Goal: Task Accomplishment & Management: Complete application form

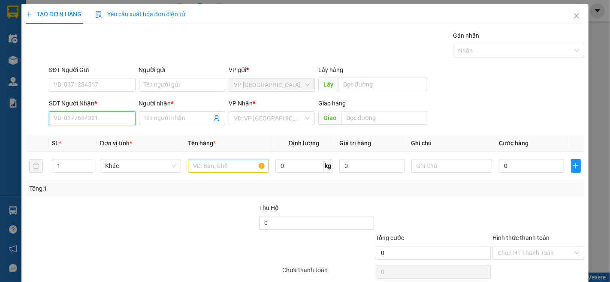
click at [76, 116] on input "SĐT Người Nhận *" at bounding box center [92, 118] width 86 height 14
click at [78, 139] on div "0979414773 - TÂN" at bounding box center [91, 135] width 75 height 9
type input "0979414773"
type input "TÂN"
type input "0979414773"
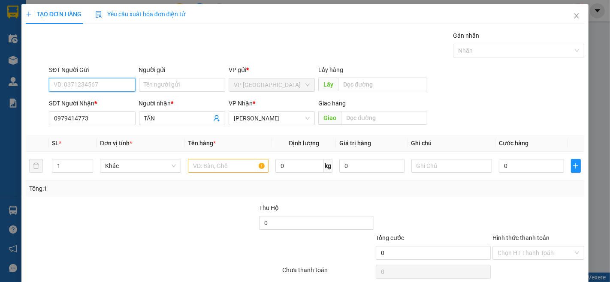
click at [114, 83] on input "SĐT Người Gửi" at bounding box center [92, 85] width 86 height 14
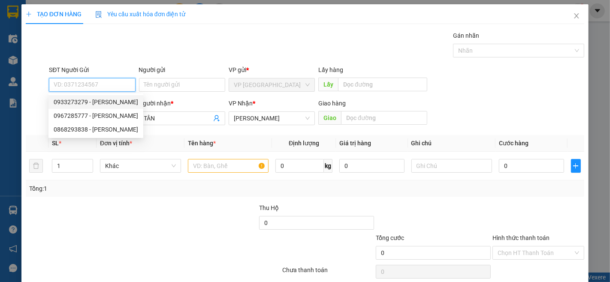
click at [103, 99] on div "0933273279 - ANH KHOA" at bounding box center [96, 101] width 84 height 9
type input "0933273279"
type input "ANH KHOA"
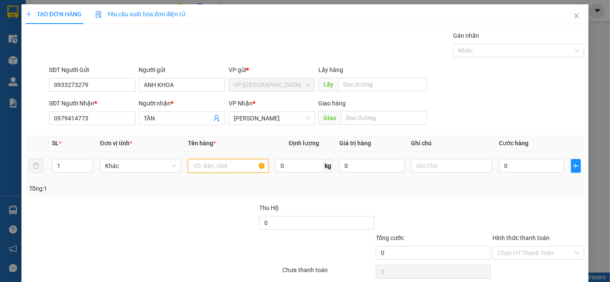
click at [204, 164] on input "text" at bounding box center [228, 166] width 81 height 14
type input "3t hồ sơ"
type input "9"
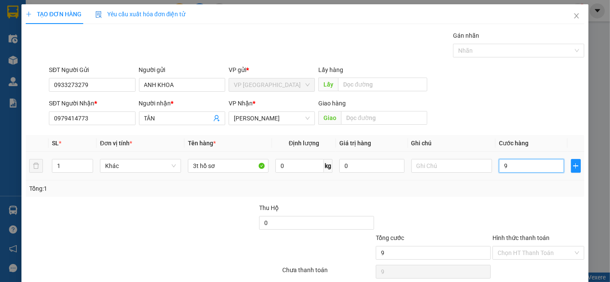
type input "90"
type input "900"
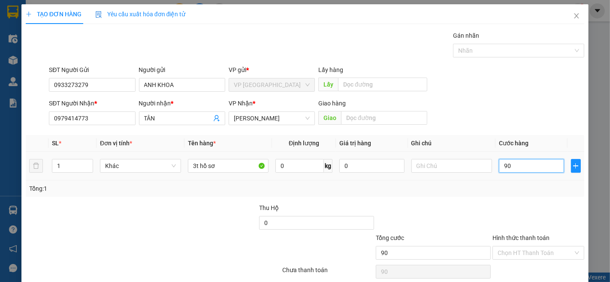
type input "900"
type input "9.000"
type input "90.000"
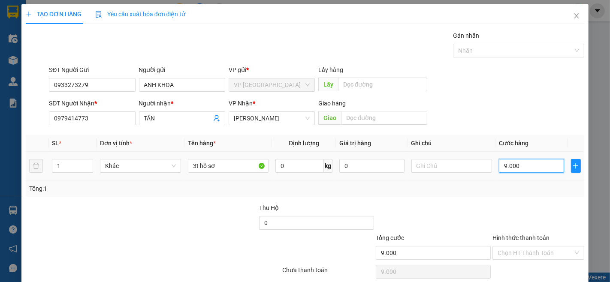
type input "90.000"
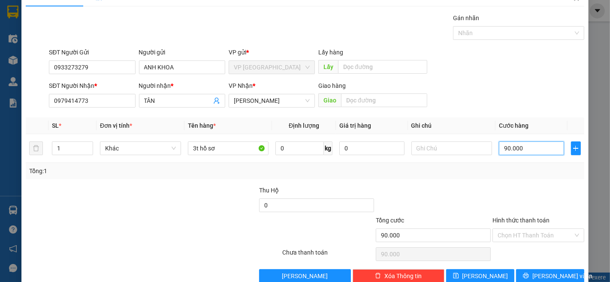
scroll to position [35, 0]
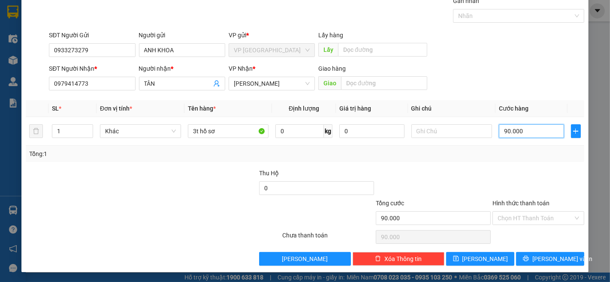
type input "90.000"
click at [545, 267] on div "TẠO ĐƠN HÀNG Yêu cầu xuất hóa đơn điện tử Transit Pickup Surcharge Ids Transit …" at bounding box center [304, 121] width 567 height 303
drag, startPoint x: 546, startPoint y: 258, endPoint x: 542, endPoint y: 256, distance: 4.8
click at [546, 258] on span "Lưu và In" at bounding box center [562, 258] width 60 height 9
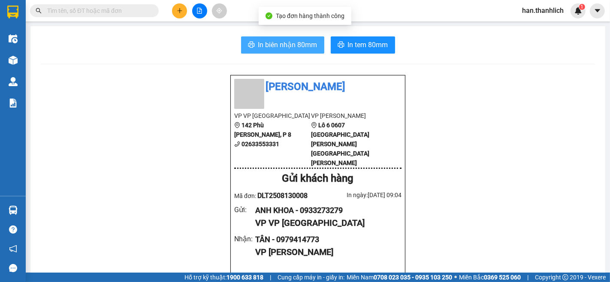
click at [296, 46] on span "In biên nhận 80mm" at bounding box center [287, 44] width 59 height 11
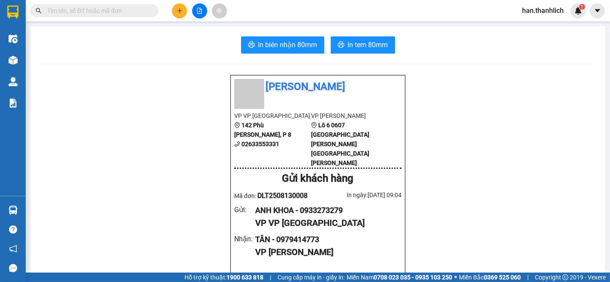
click at [126, 13] on input "text" at bounding box center [97, 10] width 101 height 9
paste input "0528659406"
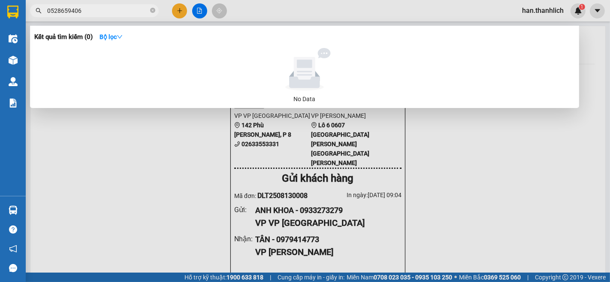
type input "0528659406"
click at [156, 11] on span "0528659406" at bounding box center [94, 10] width 129 height 13
click at [152, 11] on icon "close-circle" at bounding box center [152, 10] width 5 height 5
click at [69, 11] on input "0907662009" at bounding box center [97, 10] width 101 height 9
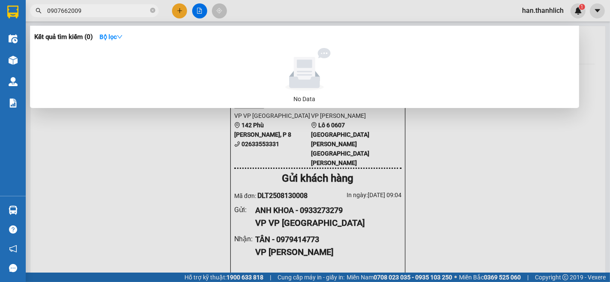
paste input "text"
type input "0907662009"
click at [153, 10] on icon "close-circle" at bounding box center [152, 10] width 5 height 5
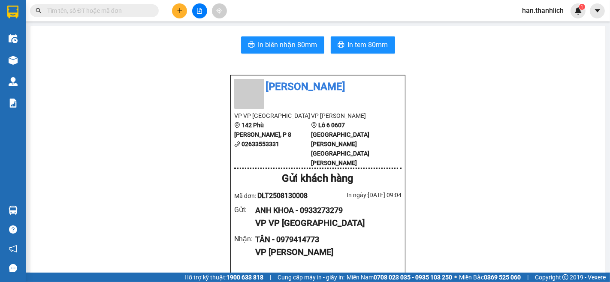
click at [135, 13] on input "text" at bounding box center [97, 10] width 101 height 9
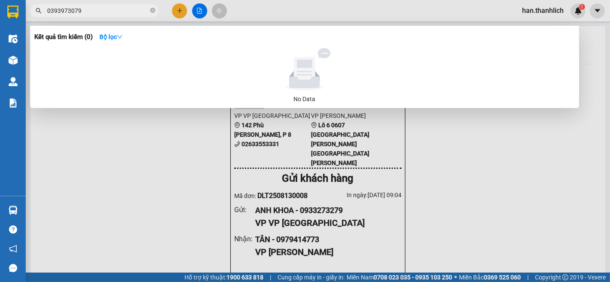
click at [77, 11] on input "0393973079" at bounding box center [97, 10] width 101 height 9
click at [78, 11] on input "0393973079" at bounding box center [97, 10] width 101 height 9
type input "0393973079"
click at [152, 10] on icon "close-circle" at bounding box center [152, 10] width 5 height 5
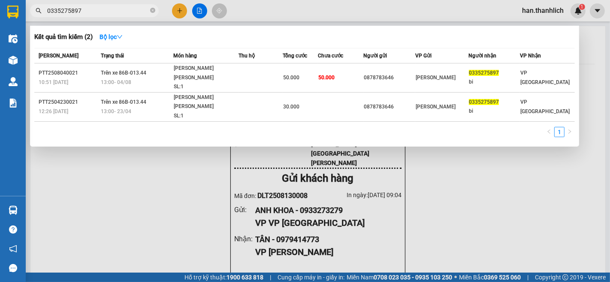
type input "0335275897"
click at [64, 4] on span "0335275897" at bounding box center [94, 10] width 129 height 13
click at [64, 12] on input "0335275897" at bounding box center [97, 10] width 101 height 9
click at [63, 12] on input "0335275897" at bounding box center [97, 10] width 101 height 9
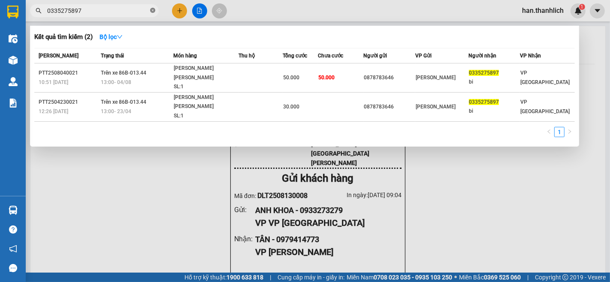
click at [155, 11] on icon "close-circle" at bounding box center [152, 10] width 5 height 5
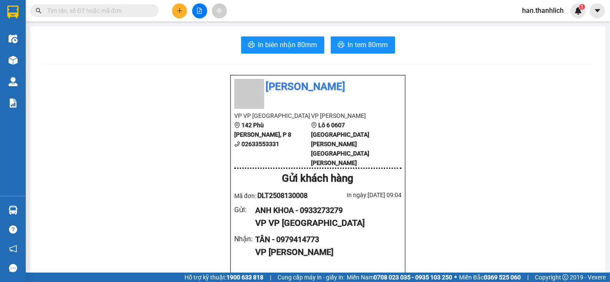
click at [125, 12] on input "text" at bounding box center [97, 10] width 101 height 9
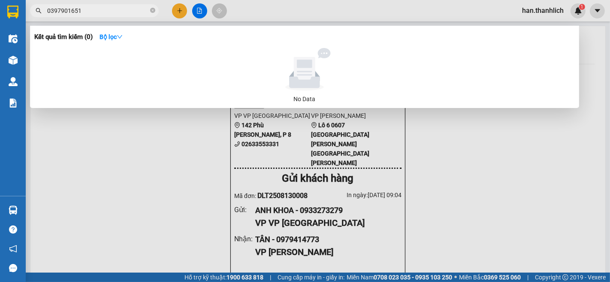
click at [62, 12] on input "0397901651" at bounding box center [97, 10] width 101 height 9
type input "0397901651"
click at [154, 10] on icon "close-circle" at bounding box center [152, 10] width 5 height 5
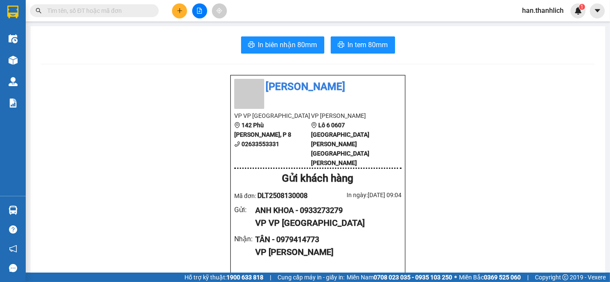
click at [380, 50] on span "In tem 80mm" at bounding box center [368, 44] width 40 height 11
click at [190, 6] on div at bounding box center [199, 10] width 64 height 15
click at [185, 9] on button at bounding box center [179, 10] width 15 height 15
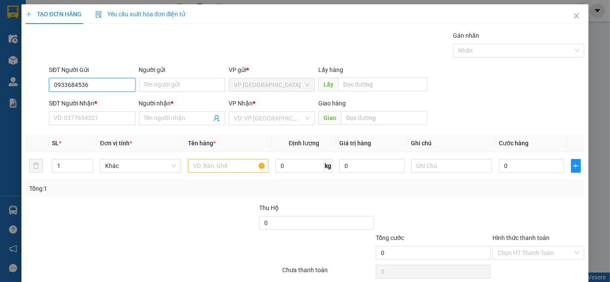
click at [65, 82] on input "0933684536" at bounding box center [92, 85] width 86 height 14
click at [78, 87] on input "0933684536" at bounding box center [92, 85] width 86 height 14
drag, startPoint x: 93, startPoint y: 80, endPoint x: 2, endPoint y: 84, distance: 91.4
click at [2, 84] on div "TẠO ĐƠN HÀNG Yêu cầu xuất hóa đơn điện tử Transit Pickup Surcharge Ids Transit …" at bounding box center [305, 141] width 610 height 282
type input "0933684536"
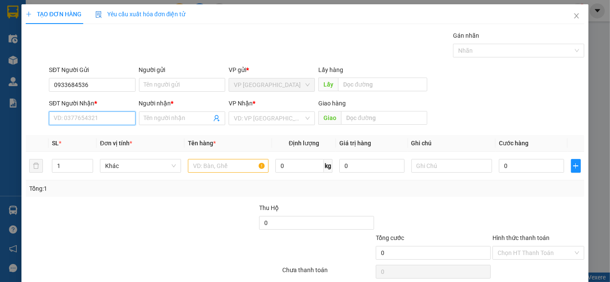
click at [71, 122] on input "SĐT Người Nhận *" at bounding box center [92, 118] width 86 height 14
paste input "0933684536"
type input "0933684536"
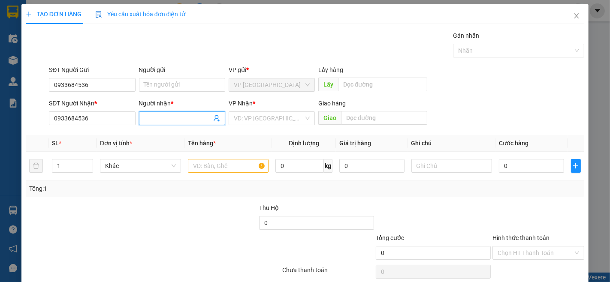
click at [168, 117] on input "Người nhận *" at bounding box center [177, 118] width 67 height 9
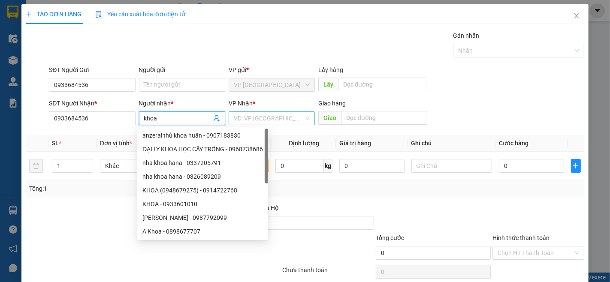
type input "khoa"
click at [273, 117] on input "search" at bounding box center [269, 118] width 70 height 13
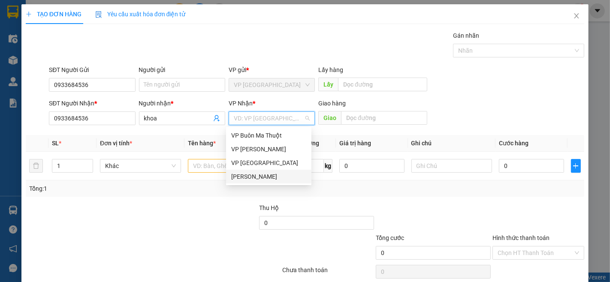
click at [268, 180] on div "[PERSON_NAME]" at bounding box center [268, 176] width 75 height 9
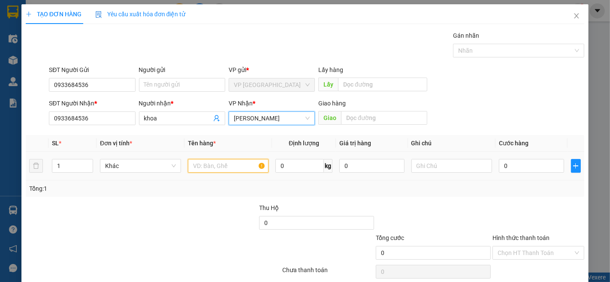
click at [208, 166] on input "text" at bounding box center [228, 166] width 81 height 14
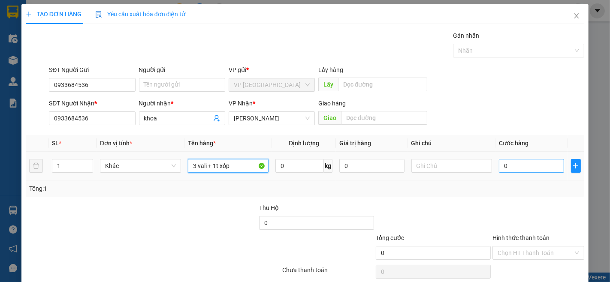
type input "3 vali + 1t xốp"
click at [510, 167] on input "0" at bounding box center [531, 166] width 65 height 14
type input "2"
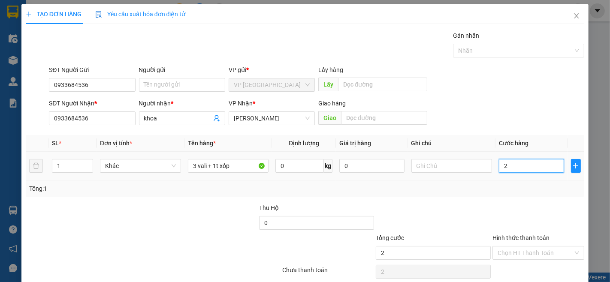
type input "20"
type input "200"
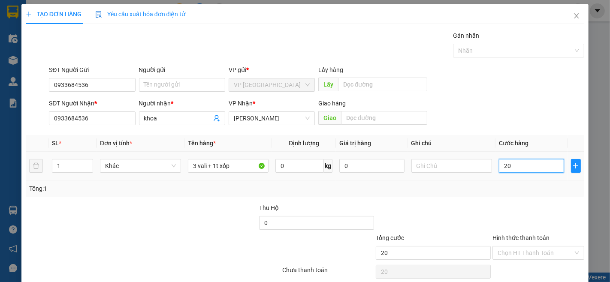
type input "200"
type input "2.000"
type input "20.000"
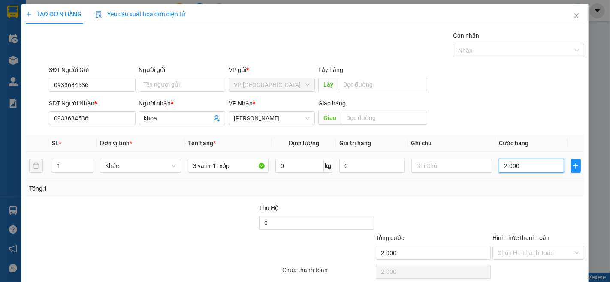
type input "20.000"
type input "200.000"
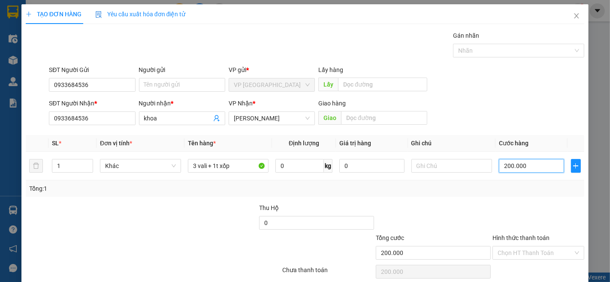
type input "200.000"
click at [585, 229] on div "TẠO ĐƠN HÀNG Yêu cầu xuất hóa đơn điện tử Transit Pickup Surcharge Ids Transit …" at bounding box center [305, 141] width 610 height 282
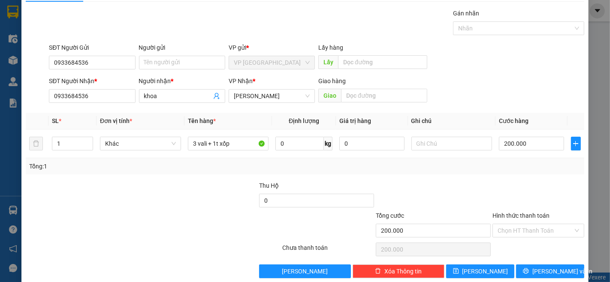
scroll to position [35, 0]
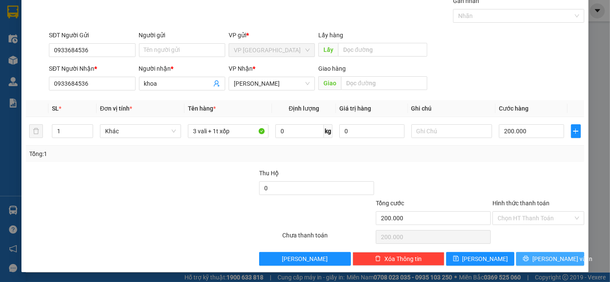
click at [536, 266] on button "Lưu và In" at bounding box center [550, 259] width 68 height 14
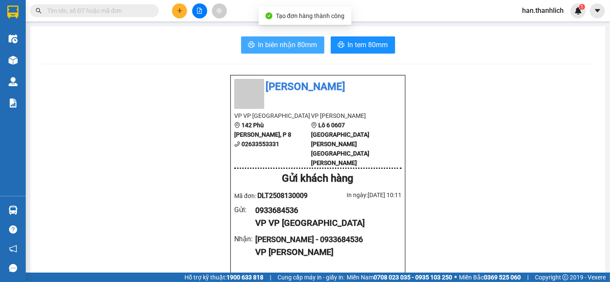
drag, startPoint x: 311, startPoint y: 48, endPoint x: 308, endPoint y: 59, distance: 11.1
click at [270, 43] on span "In biên nhận 80mm" at bounding box center [287, 44] width 59 height 11
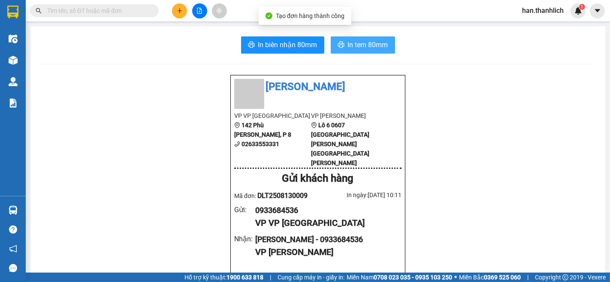
click at [357, 43] on span "In tem 80mm" at bounding box center [368, 44] width 40 height 11
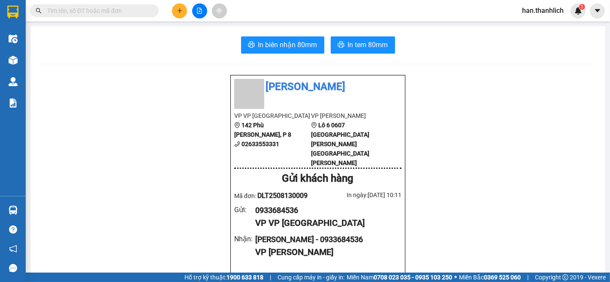
click at [187, 7] on div at bounding box center [199, 10] width 64 height 15
click at [182, 9] on button at bounding box center [179, 10] width 15 height 15
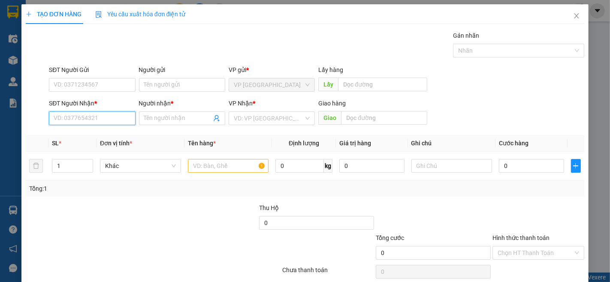
click at [113, 117] on input "SĐT Người Nhận *" at bounding box center [92, 118] width 86 height 14
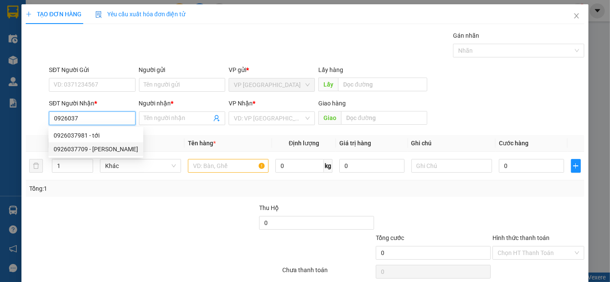
click at [100, 150] on div "0926037709 - sam" at bounding box center [96, 148] width 84 height 9
type input "0926037709"
type input "sam"
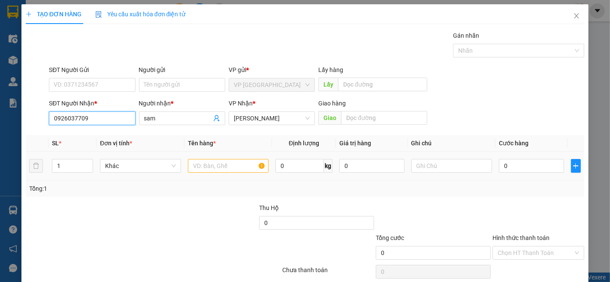
type input "0926037709"
click at [196, 168] on input "text" at bounding box center [228, 166] width 81 height 14
type input "1 kiện đen vali"
drag, startPoint x: 103, startPoint y: 125, endPoint x: 36, endPoint y: 125, distance: 66.9
click at [36, 125] on div "SĐT Người Nhận * 0926037709 0926037709 Người nhận * sam VP Nhận * VP Phan Thiết…" at bounding box center [305, 114] width 560 height 30
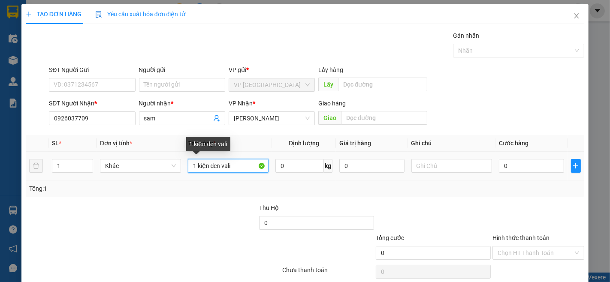
click at [238, 169] on input "1 kiện đen vali" at bounding box center [228, 166] width 81 height 14
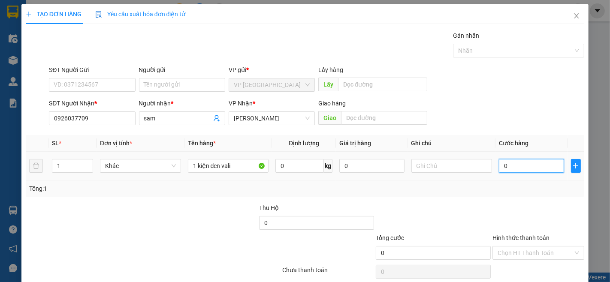
type input "5"
type input "50"
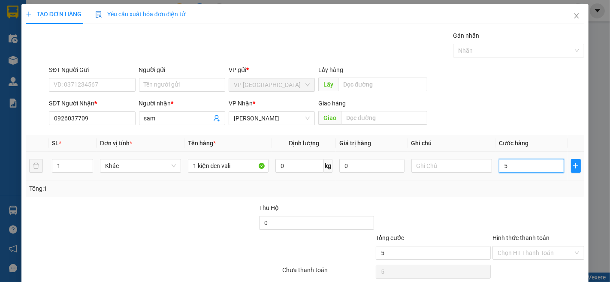
type input "50"
type input "500"
type input "5.000"
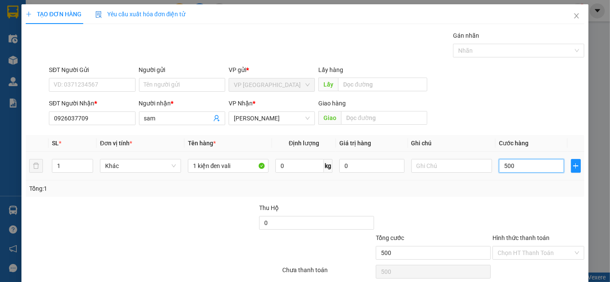
type input "5.000"
type input "50.000"
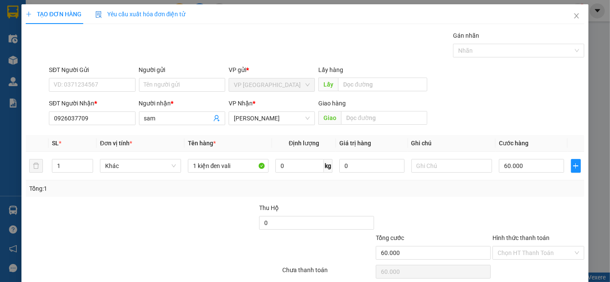
drag, startPoint x: 547, startPoint y: 189, endPoint x: 555, endPoint y: 240, distance: 51.2
click at [551, 203] on div at bounding box center [537, 218] width 93 height 30
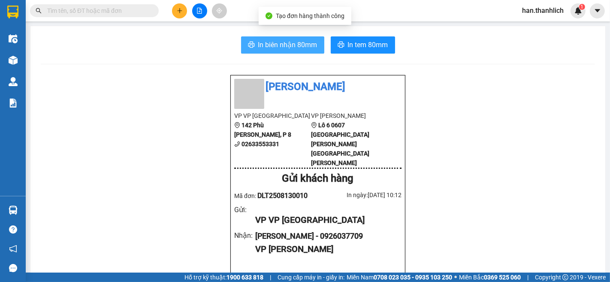
click at [303, 46] on span "In biên nhận 80mm" at bounding box center [287, 44] width 59 height 11
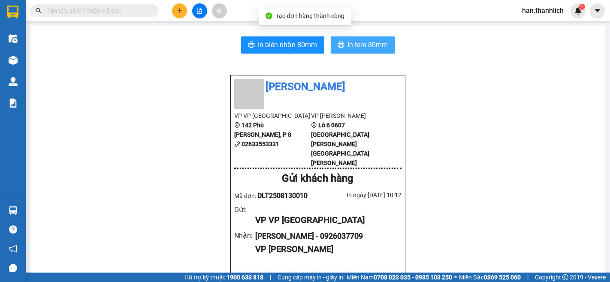
click at [342, 43] on button "In tem 80mm" at bounding box center [363, 44] width 64 height 17
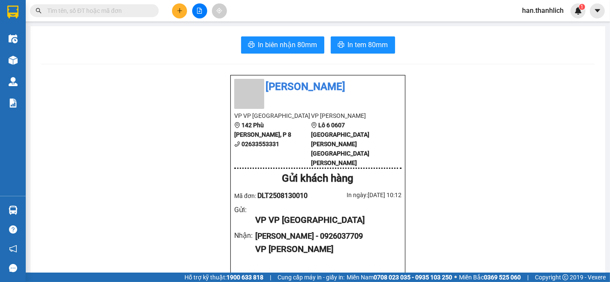
drag, startPoint x: 316, startPoint y: 216, endPoint x: 273, endPoint y: 223, distance: 43.3
click at [273, 230] on div "sam - 0926037709" at bounding box center [324, 236] width 139 height 12
click at [145, 15] on input "text" at bounding box center [97, 10] width 101 height 9
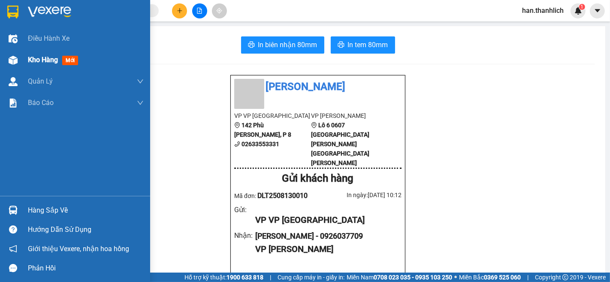
click at [29, 63] on span "Kho hàng" at bounding box center [43, 60] width 30 height 8
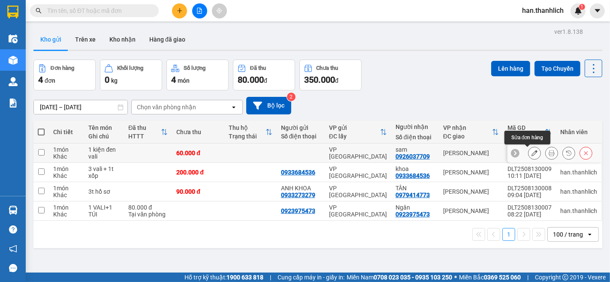
click at [531, 153] on icon at bounding box center [534, 153] width 6 height 6
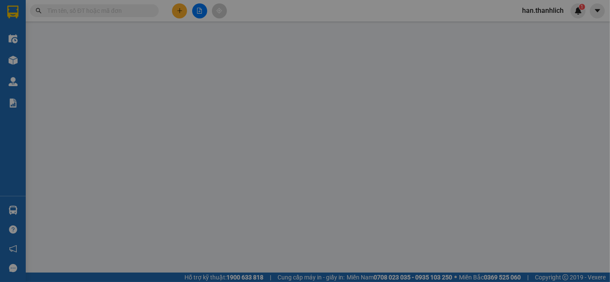
type input "0926037709"
type input "60.000"
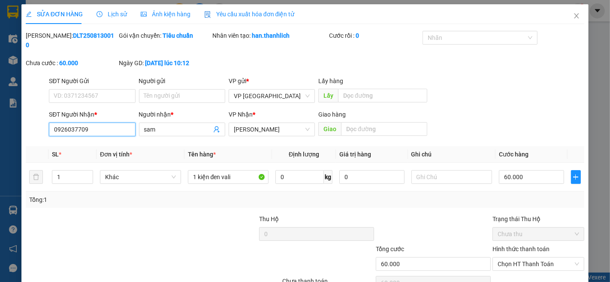
drag, startPoint x: 89, startPoint y: 86, endPoint x: 42, endPoint y: 84, distance: 47.6
click at [42, 110] on div "SĐT Người Nhận * 0926037709 0926037709 Người nhận * sam VP Nhận * VP Phan Thiết…" at bounding box center [305, 125] width 560 height 30
drag, startPoint x: 534, startPoint y: 54, endPoint x: 492, endPoint y: 0, distance: 68.4
click at [530, 76] on div "SĐT Người Gửi VD: 0371234567 Người gửi Tên người gửi VP gửi * VP Đà Lạt Lấy hàn…" at bounding box center [316, 91] width 538 height 30
click at [457, 165] on div "Total Paid Fee 0 Total UnPaid Fee 60.000 Cash Collection Total Fee Mã ĐH: DLT25…" at bounding box center [305, 171] width 558 height 281
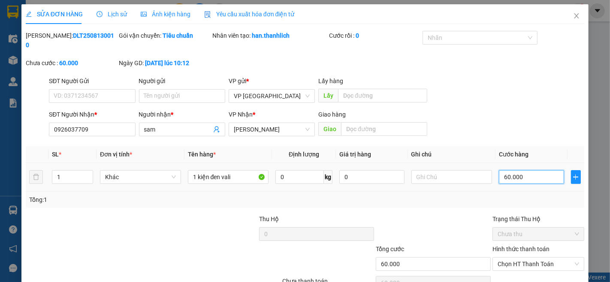
click at [526, 170] on input "60.000" at bounding box center [531, 177] width 65 height 14
type input "5"
type input "50"
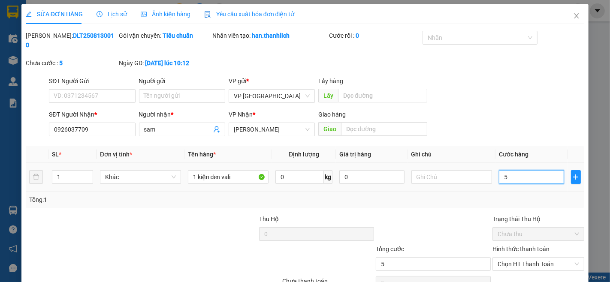
type input "50"
type input "500"
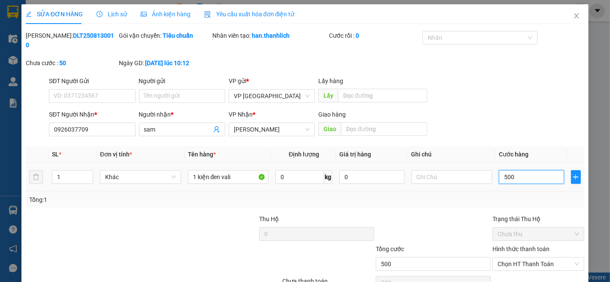
type input "5.000"
type input "50.000"
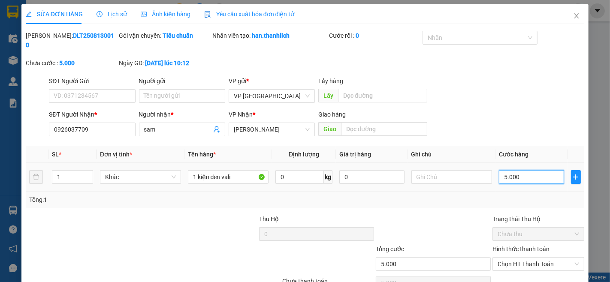
type input "50.000"
click at [481, 244] on div "Tổng cước" at bounding box center [433, 250] width 115 height 13
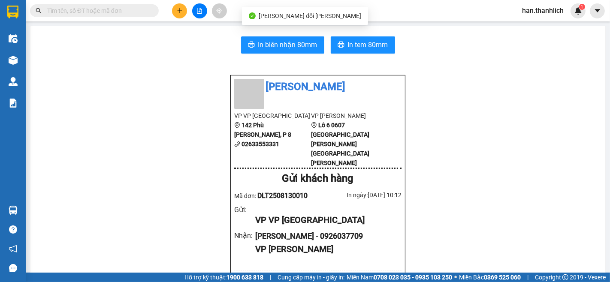
click at [301, 37] on button "In biên nhận 80mm" at bounding box center [282, 44] width 83 height 17
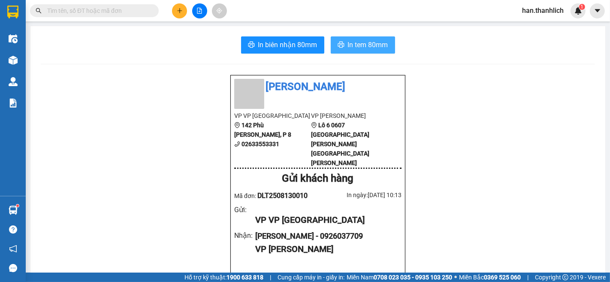
click at [358, 39] on span "In tem 80mm" at bounding box center [368, 44] width 40 height 11
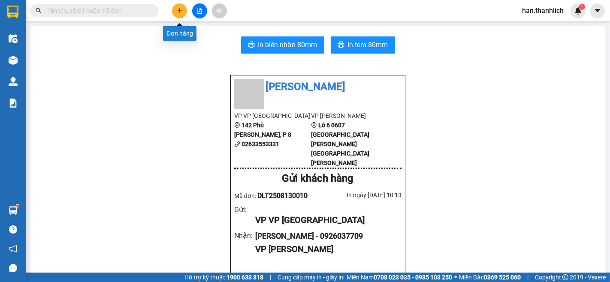
click at [181, 9] on button at bounding box center [179, 10] width 15 height 15
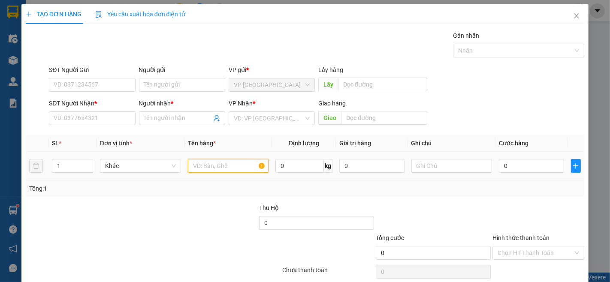
click at [198, 168] on input "text" at bounding box center [228, 166] width 81 height 14
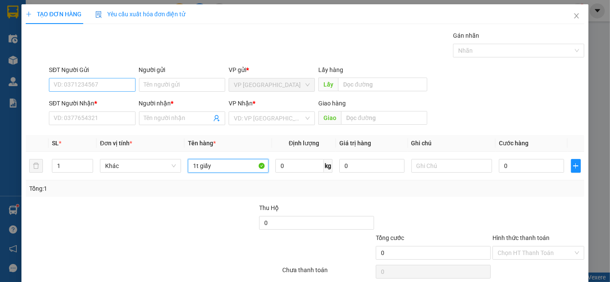
type input "1t giấy"
click at [96, 87] on input "SĐT Người Gửi" at bounding box center [92, 85] width 86 height 14
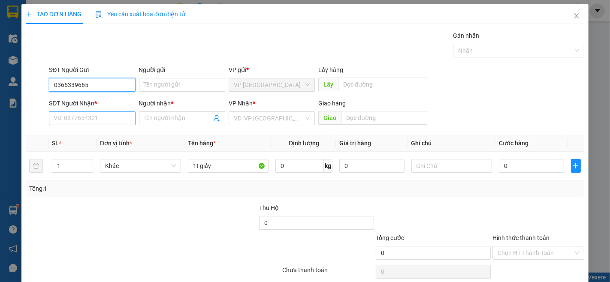
type input "0365339665"
click at [96, 121] on input "SĐT Người Nhận *" at bounding box center [92, 118] width 86 height 14
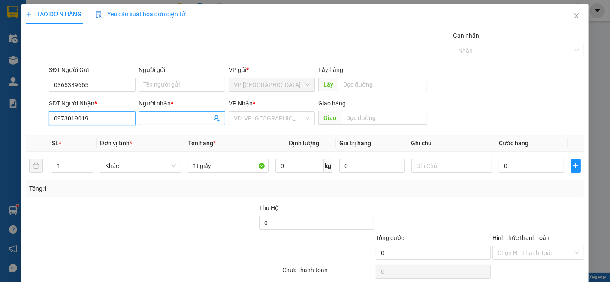
type input "0973019019"
click at [159, 123] on span at bounding box center [182, 118] width 86 height 14
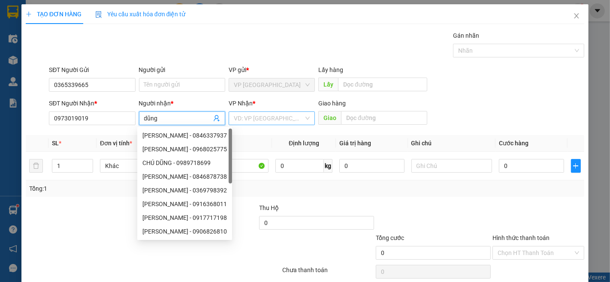
type input "dũng"
click at [257, 119] on input "search" at bounding box center [269, 118] width 70 height 13
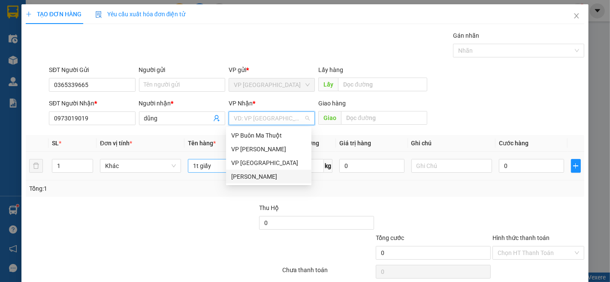
drag, startPoint x: 259, startPoint y: 174, endPoint x: 198, endPoint y: 162, distance: 62.5
click at [259, 174] on div "[PERSON_NAME]" at bounding box center [268, 176] width 75 height 9
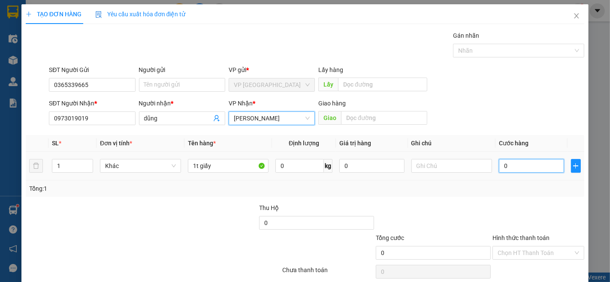
click at [534, 164] on input "0" at bounding box center [531, 166] width 65 height 14
type input "3"
type input "30"
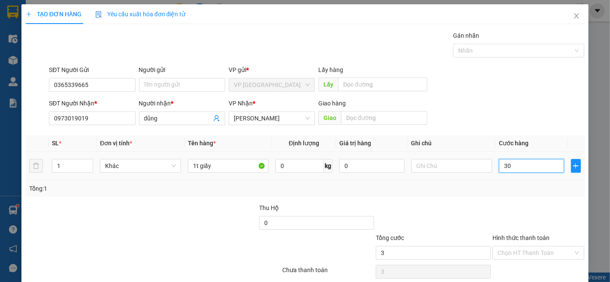
type input "30"
type input "300"
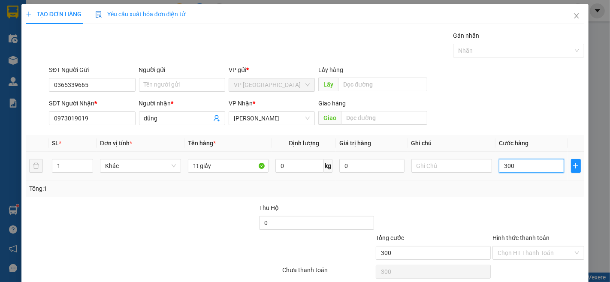
type input "3.000"
type input "30.000"
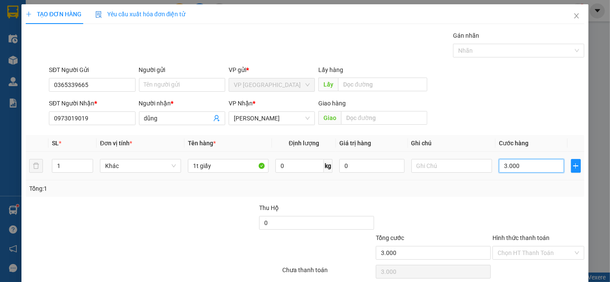
type input "30.000"
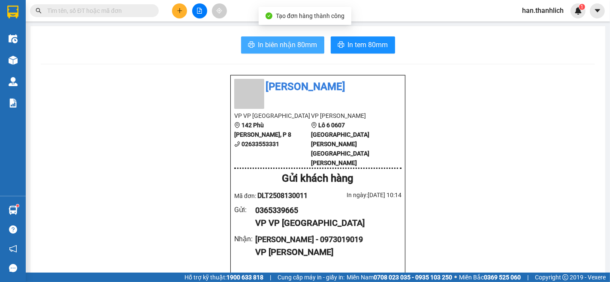
click at [248, 46] on icon "printer" at bounding box center [251, 44] width 7 height 7
click at [349, 42] on span "In tem 80mm" at bounding box center [368, 44] width 40 height 11
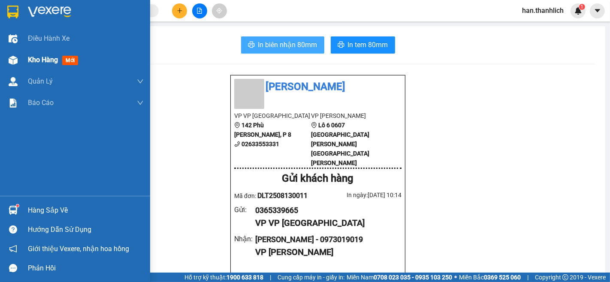
click at [45, 61] on span "Kho hàng" at bounding box center [43, 60] width 30 height 8
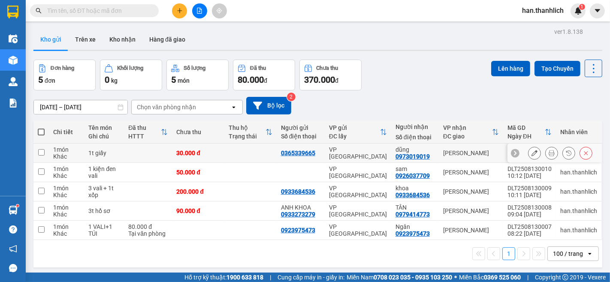
click at [531, 156] on icon at bounding box center [534, 153] width 6 height 6
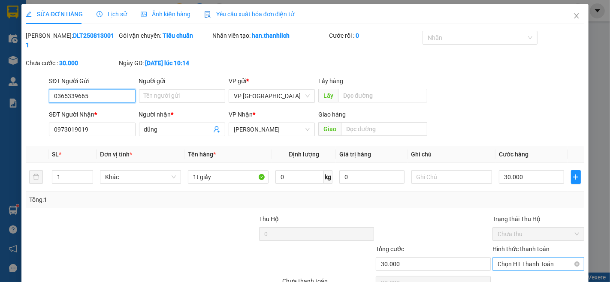
click at [515, 258] on span "Chọn HT Thanh Toán" at bounding box center [537, 264] width 81 height 13
click at [523, 267] on div "Tại văn phòng" at bounding box center [532, 271] width 80 height 9
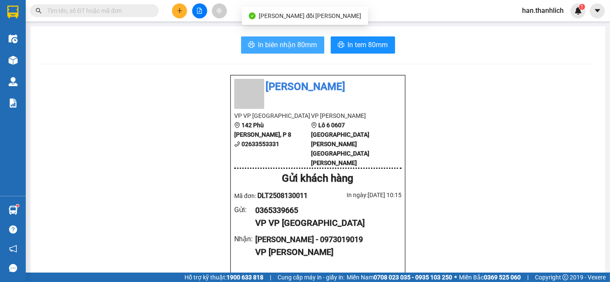
click at [297, 45] on span "In biên nhận 80mm" at bounding box center [287, 44] width 59 height 11
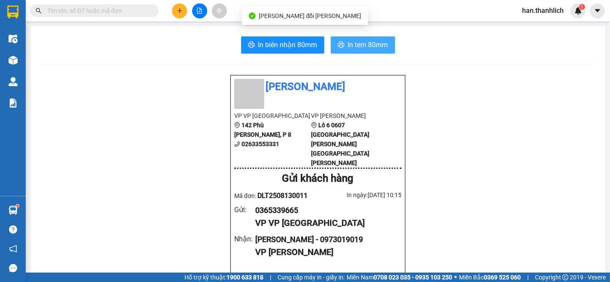
click at [366, 48] on span "In tem 80mm" at bounding box center [368, 44] width 40 height 11
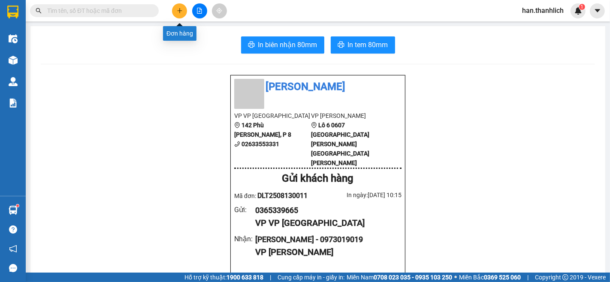
click at [181, 9] on icon "plus" at bounding box center [180, 11] width 6 height 6
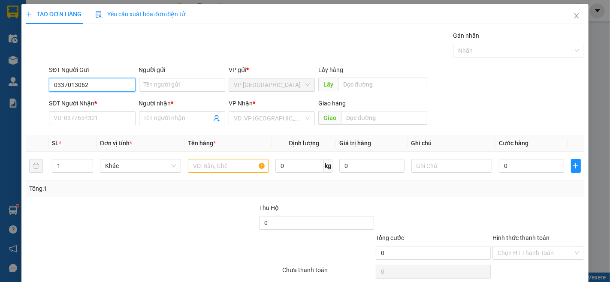
type input "0337013062"
click at [97, 110] on div "SĐT Người Nhận *" at bounding box center [92, 105] width 86 height 13
drag, startPoint x: 117, startPoint y: 80, endPoint x: 17, endPoint y: 85, distance: 100.0
click at [18, 85] on div "TẠO ĐƠN HÀNG Yêu cầu xuất hóa đơn điện tử Transit Pickup Surcharge Ids Transit …" at bounding box center [305, 141] width 610 height 282
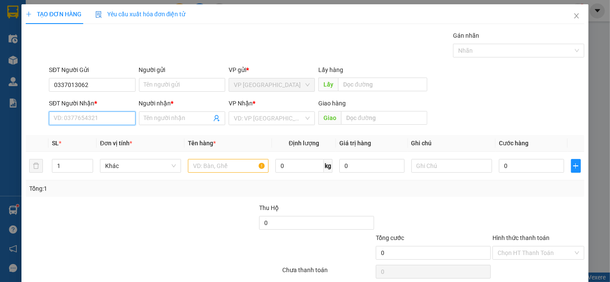
click at [65, 119] on input "SĐT Người Nhận *" at bounding box center [92, 118] width 86 height 14
paste input "0337013062"
click at [65, 120] on input "0337013062" at bounding box center [92, 118] width 86 height 14
click at [73, 121] on input "0337013062" at bounding box center [92, 118] width 86 height 14
type input "0337013062"
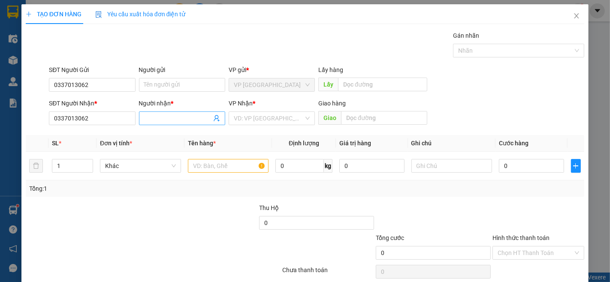
click at [175, 117] on input "Người nhận *" at bounding box center [177, 118] width 67 height 9
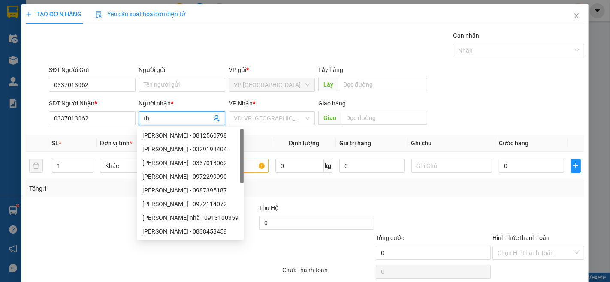
type input "t"
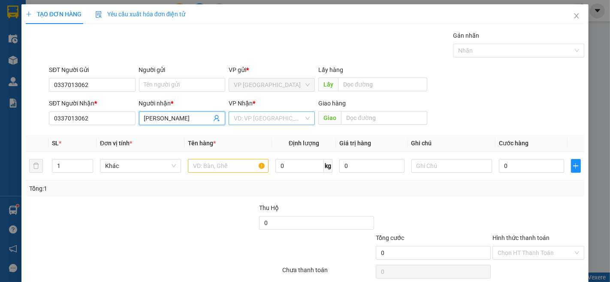
type input "hữu thành"
click at [267, 112] on input "search" at bounding box center [269, 118] width 70 height 13
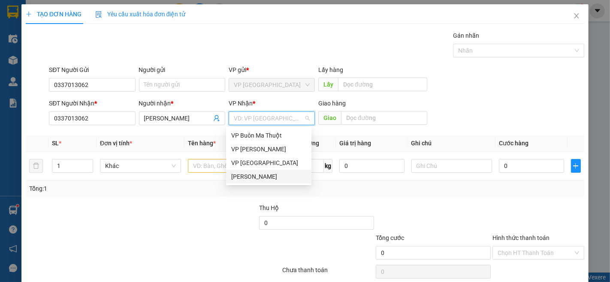
click at [258, 181] on div "[PERSON_NAME]" at bounding box center [268, 176] width 75 height 9
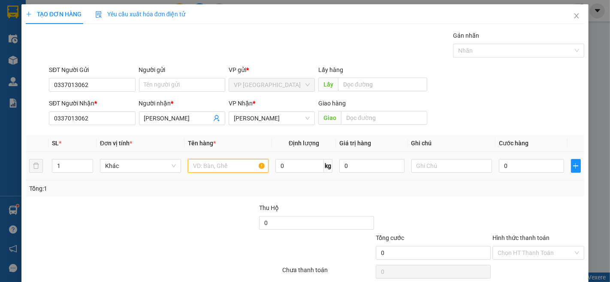
click at [208, 168] on input "text" at bounding box center [228, 166] width 81 height 14
type input "1 vali"
click at [523, 167] on input "0" at bounding box center [531, 166] width 65 height 14
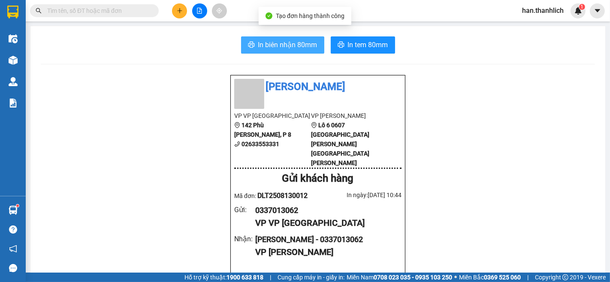
click at [275, 48] on span "In biên nhận 80mm" at bounding box center [287, 44] width 59 height 11
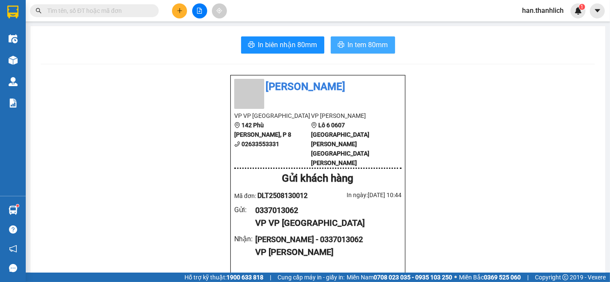
click at [369, 50] on button "In tem 80mm" at bounding box center [363, 44] width 64 height 17
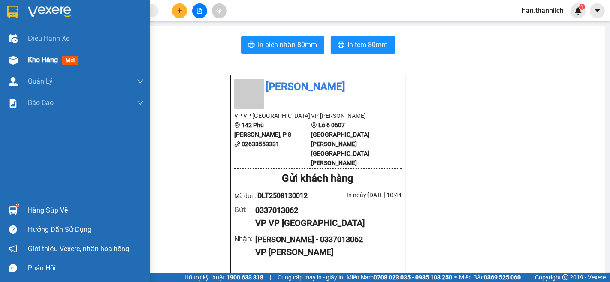
click at [24, 54] on div "Kho hàng mới" at bounding box center [75, 59] width 150 height 21
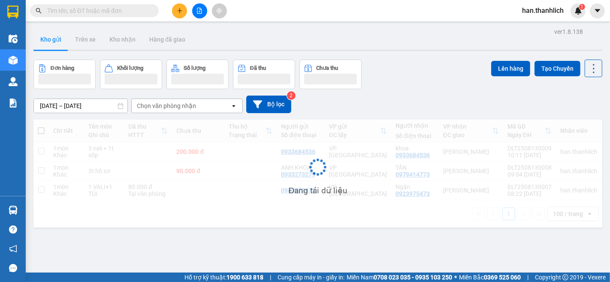
click at [118, 16] on span at bounding box center [94, 10] width 129 height 13
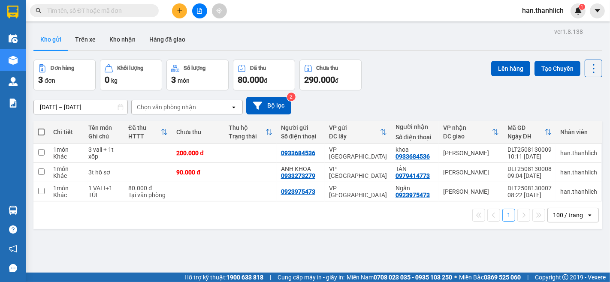
click at [115, 6] on input "text" at bounding box center [97, 10] width 101 height 9
paste input "0926037709"
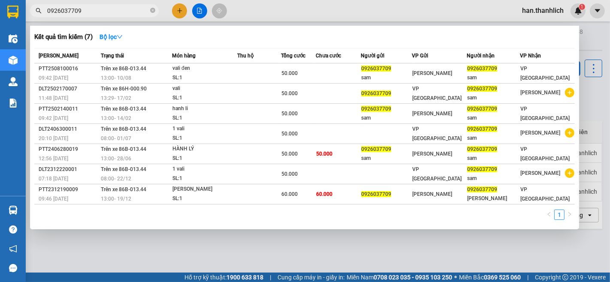
type input "0926037709"
click at [362, 5] on div at bounding box center [305, 141] width 610 height 282
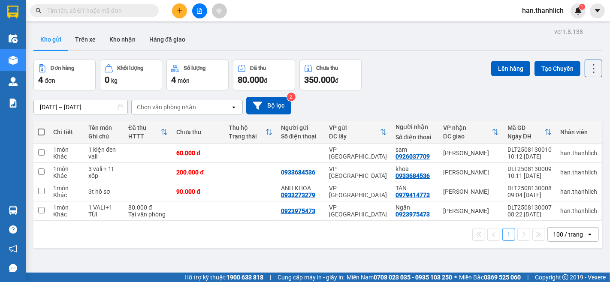
click at [93, 9] on input "text" at bounding box center [97, 10] width 101 height 9
paste input "0926037709"
type input "0926037709"
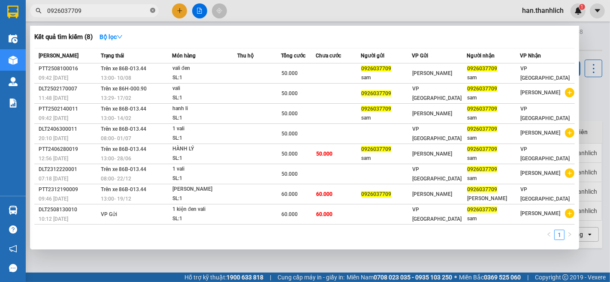
click at [151, 11] on icon "close-circle" at bounding box center [152, 10] width 5 height 5
